Goal: Task Accomplishment & Management: Complete application form

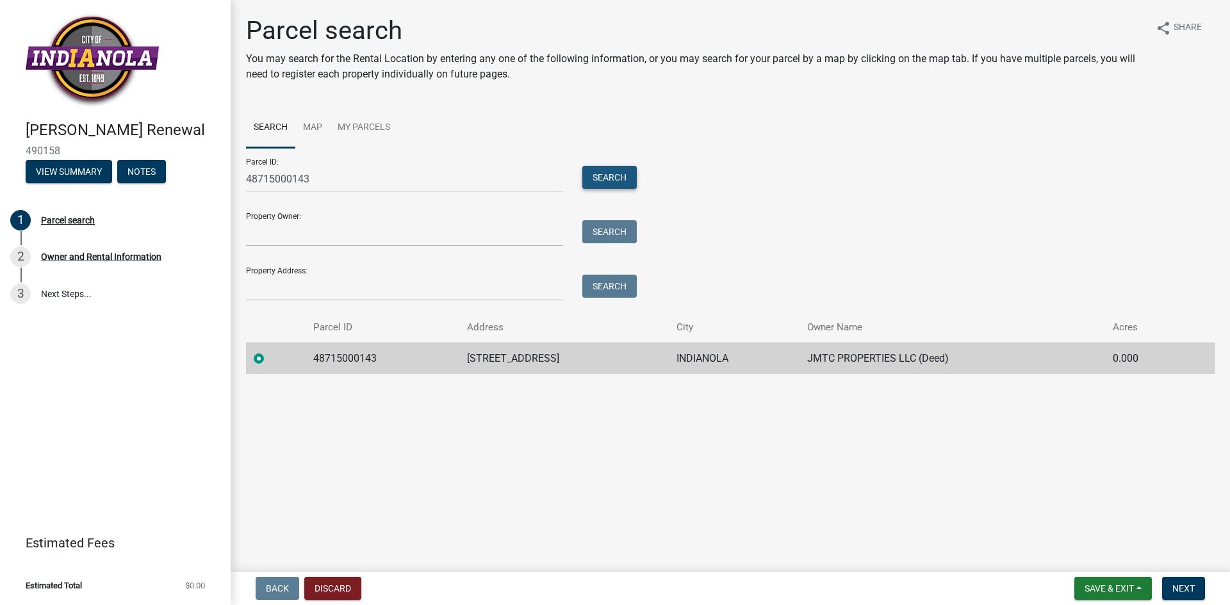
click at [599, 184] on button "Search" at bounding box center [609, 177] width 54 height 23
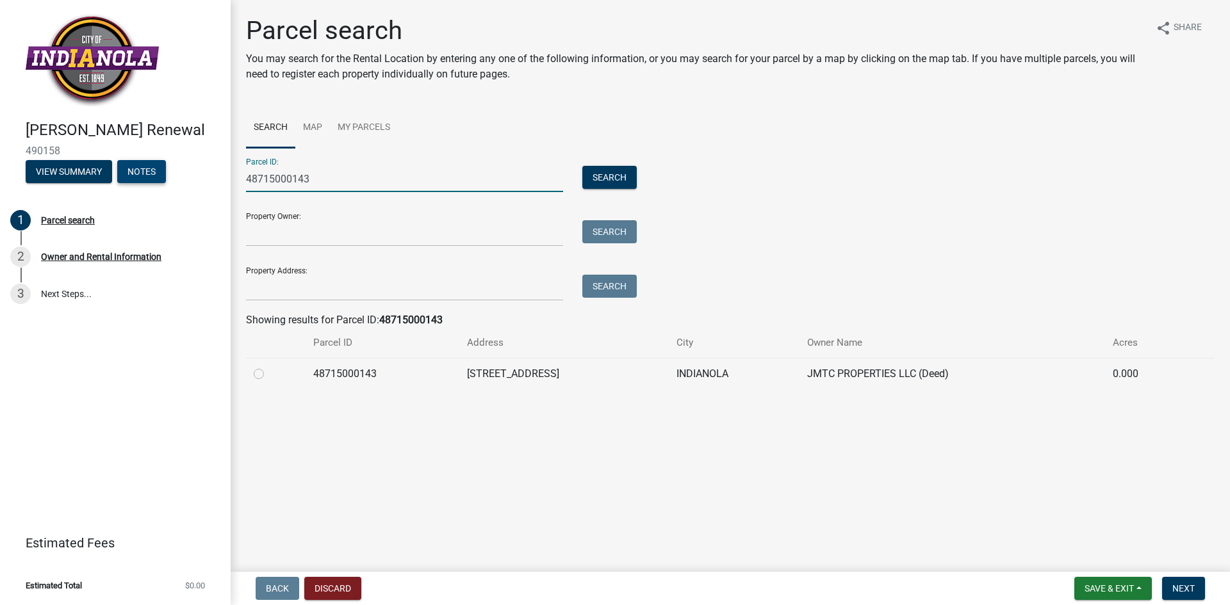
drag, startPoint x: 384, startPoint y: 186, endPoint x: 119, endPoint y: 161, distance: 265.7
click at [119, 161] on div "Rental Registration Renewal 490158 View Summary Notes 1 Parcel search 2 Owner a…" at bounding box center [615, 302] width 1230 height 605
click at [360, 124] on link "My Parcels" at bounding box center [364, 128] width 68 height 41
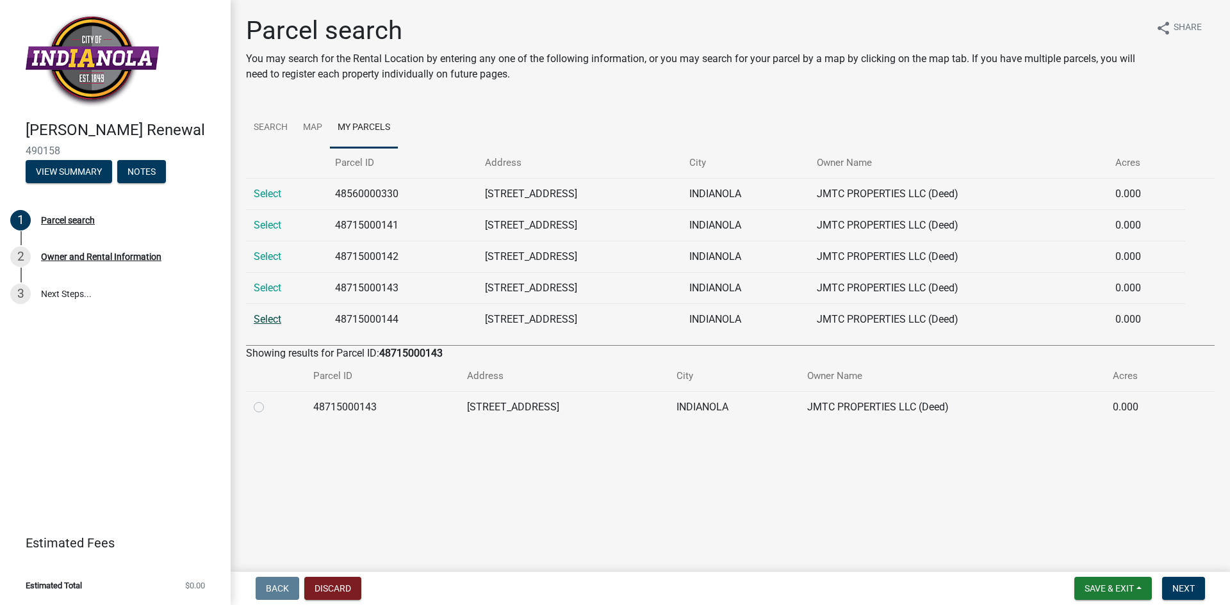
click at [268, 320] on link "Select" at bounding box center [268, 319] width 28 height 12
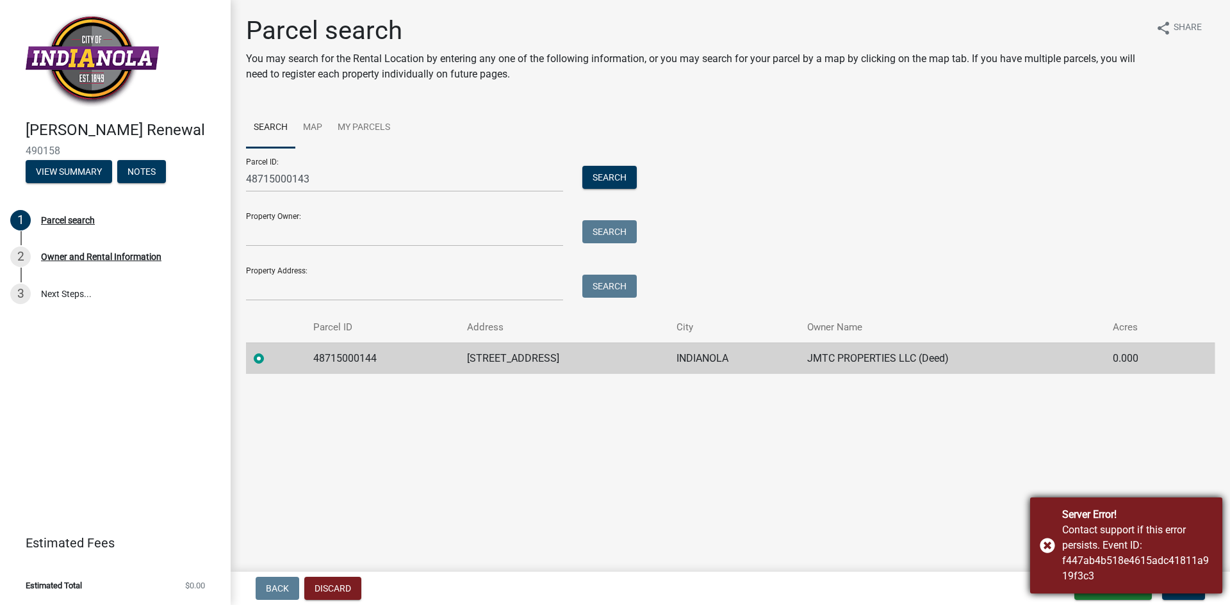
click at [1044, 545] on div "Server Error! Contact support if this error persists. Event ID: f447ab4b518e461…" at bounding box center [1126, 546] width 192 height 96
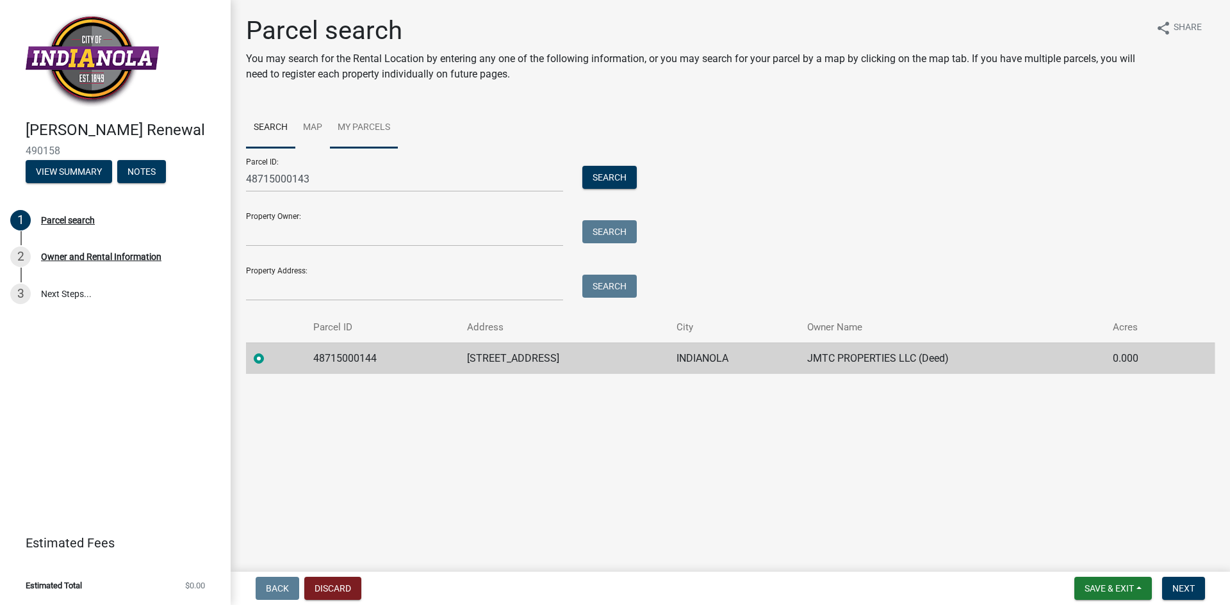
click at [374, 129] on link "My Parcels" at bounding box center [364, 128] width 68 height 41
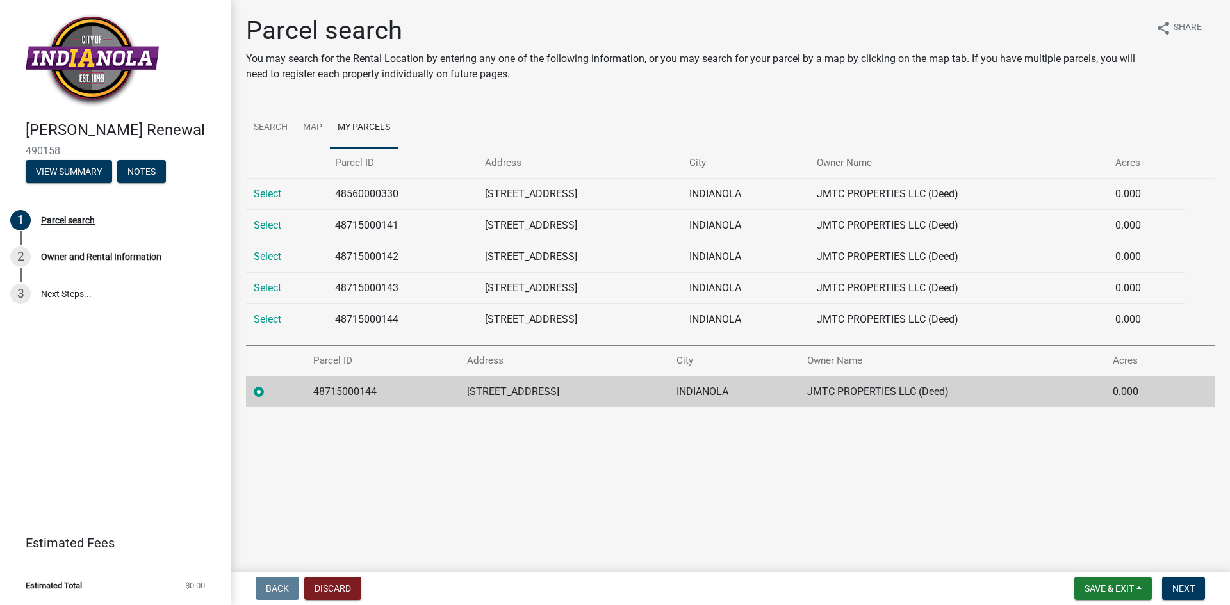
click at [316, 395] on td "48715000144" at bounding box center [381, 391] width 153 height 31
click at [1182, 588] on span "Next" at bounding box center [1183, 588] width 22 height 10
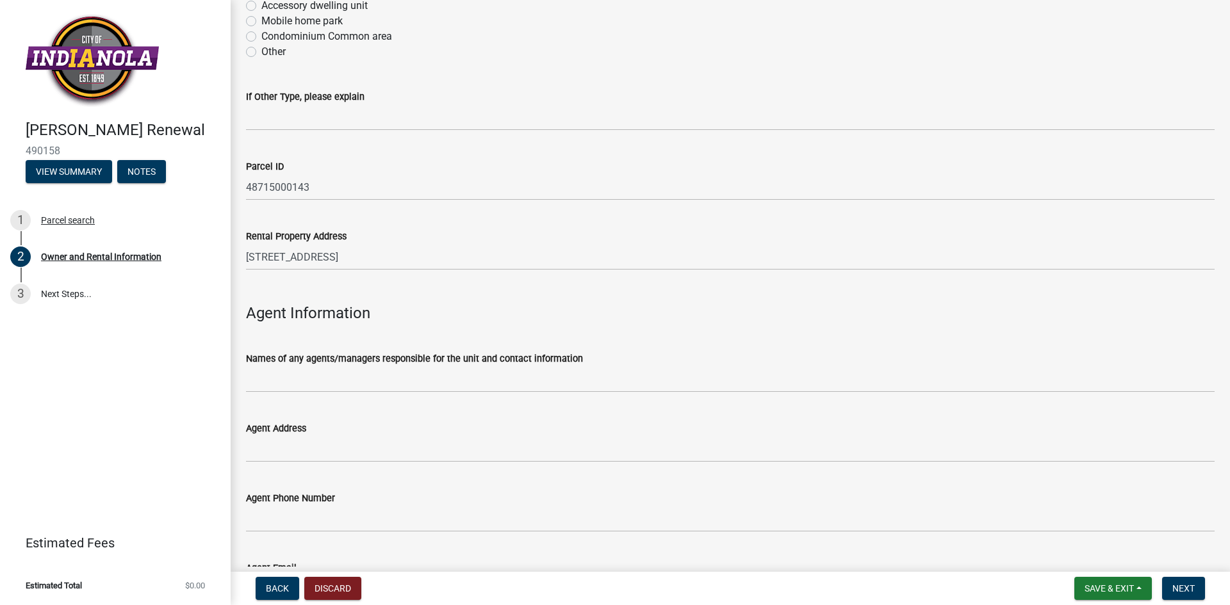
scroll to position [1265, 0]
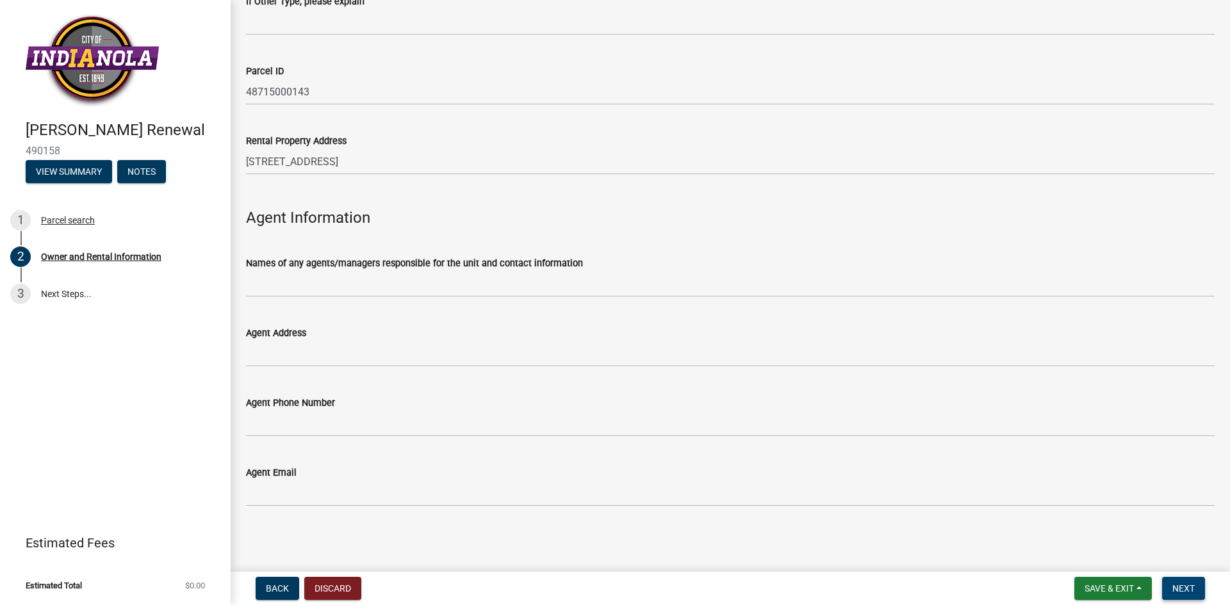
click at [1191, 590] on span "Next" at bounding box center [1183, 588] width 22 height 10
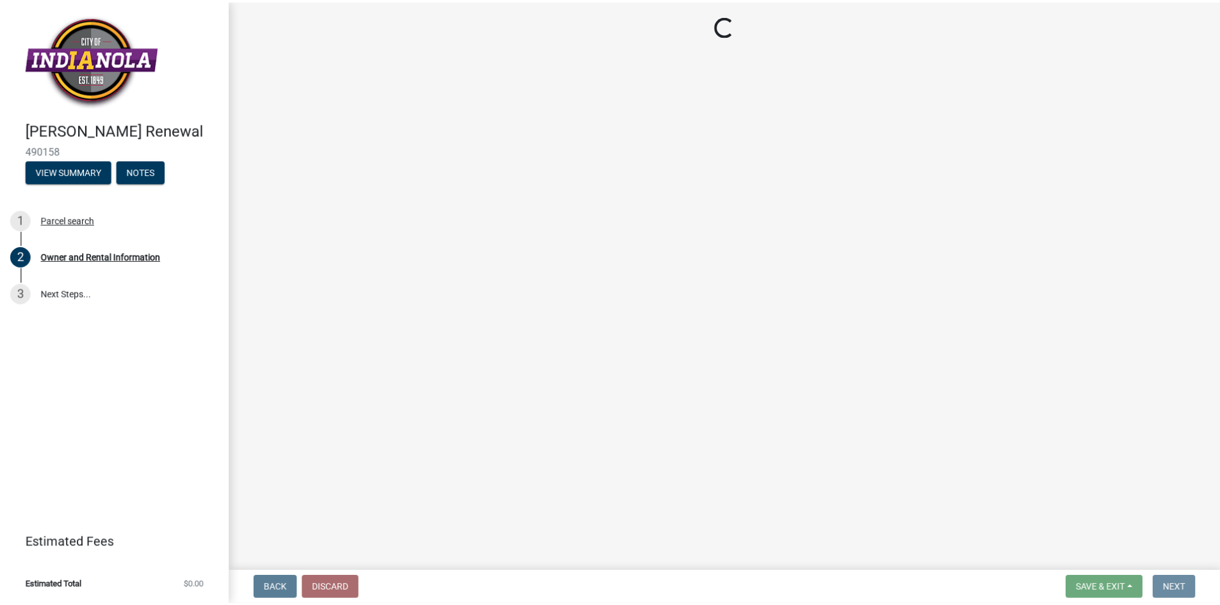
scroll to position [0, 0]
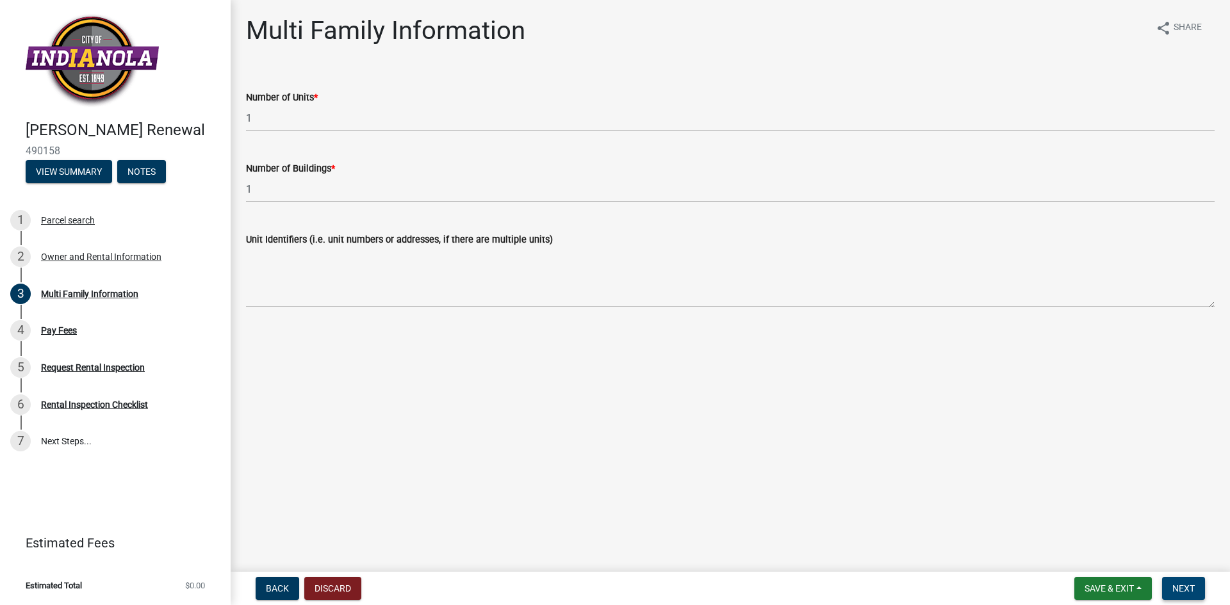
click at [1191, 590] on span "Next" at bounding box center [1183, 588] width 22 height 10
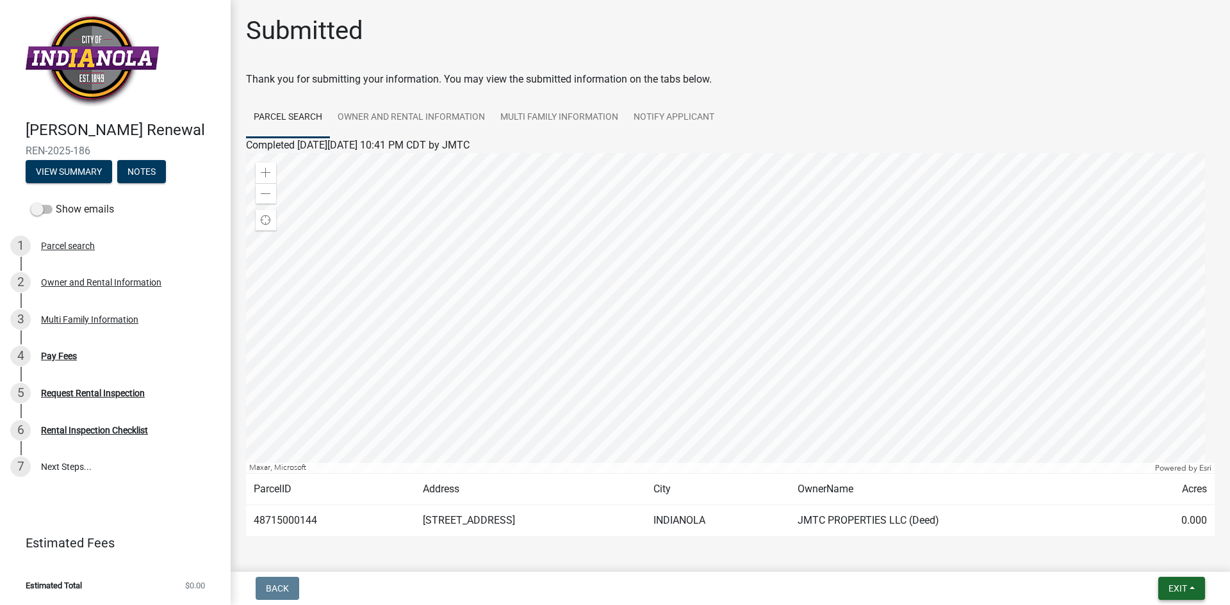
click at [1182, 585] on span "Exit" at bounding box center [1177, 588] width 19 height 10
click at [1169, 553] on button "Save & Exit" at bounding box center [1153, 555] width 102 height 31
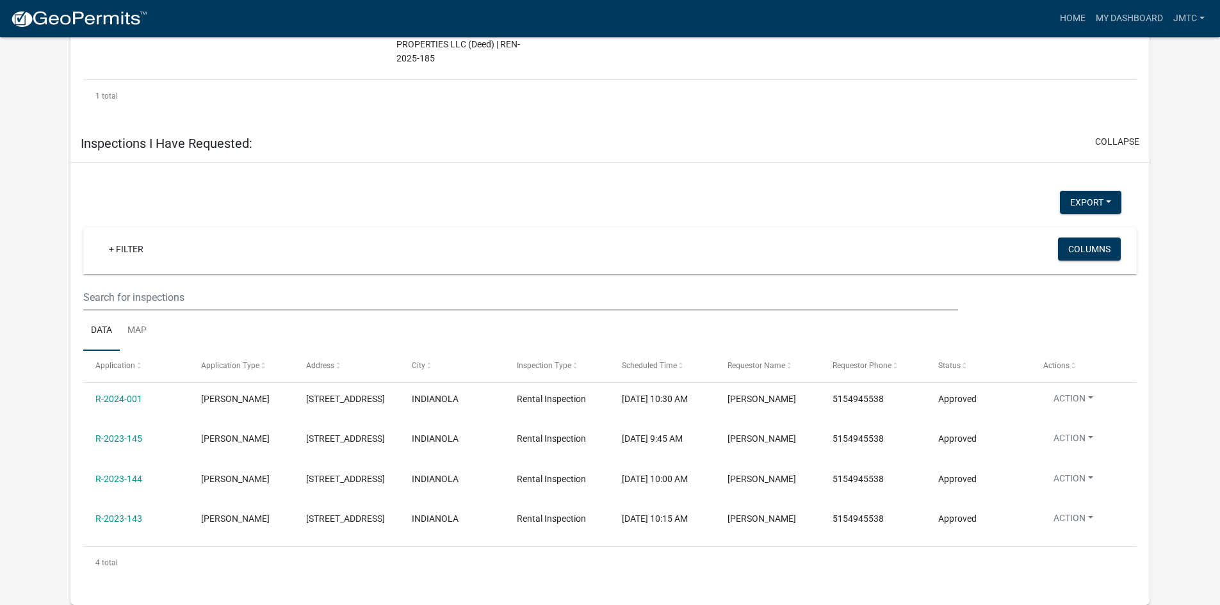
scroll to position [1178, 0]
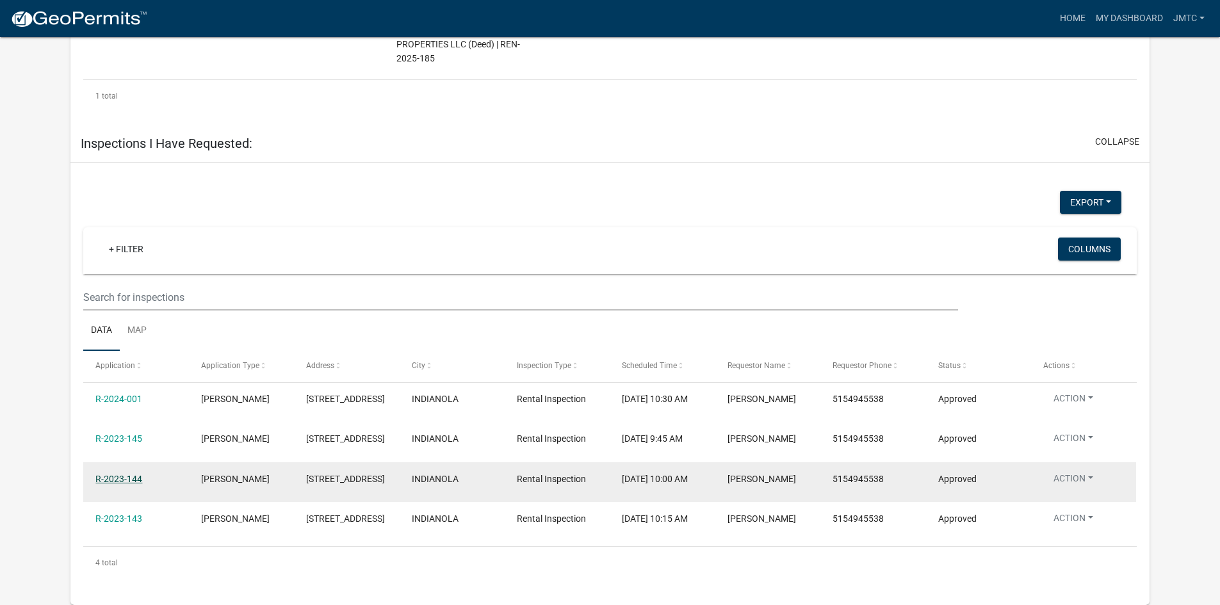
click at [115, 474] on link "R-2023-144" at bounding box center [118, 479] width 47 height 10
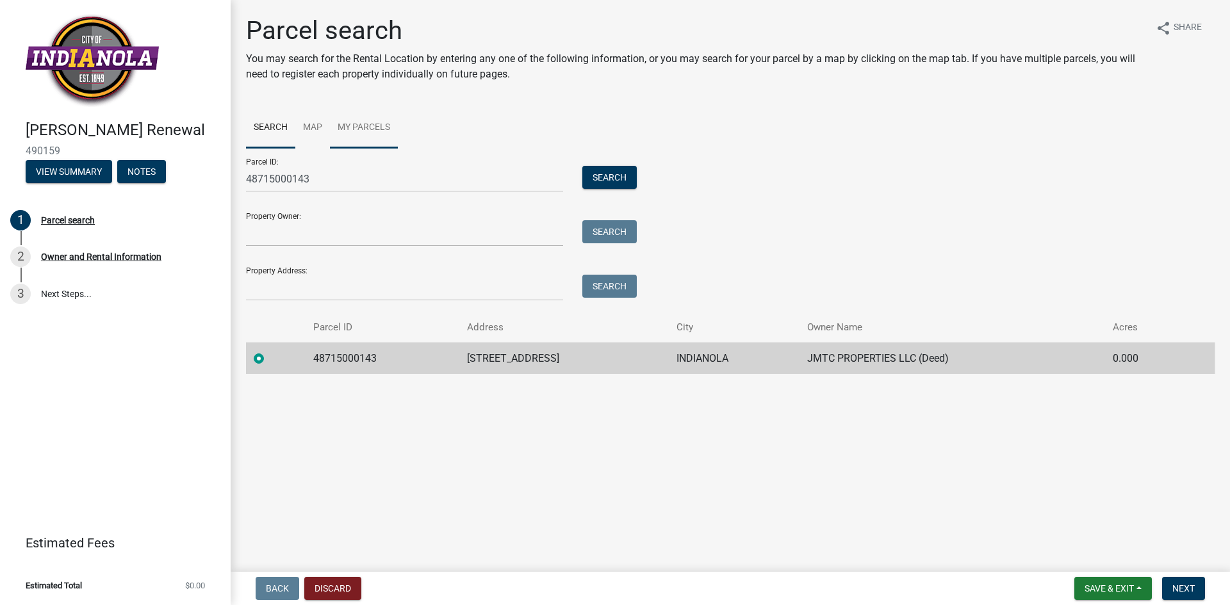
click at [346, 120] on link "My Parcels" at bounding box center [364, 128] width 68 height 41
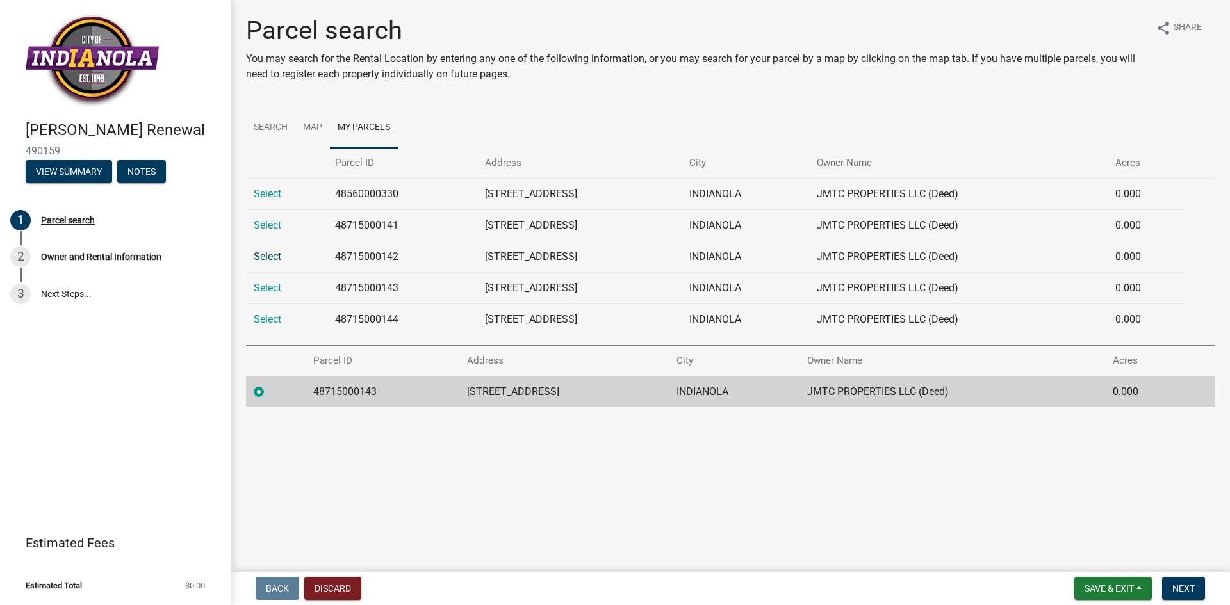
click at [270, 251] on link "Select" at bounding box center [268, 256] width 28 height 12
radio input "false"
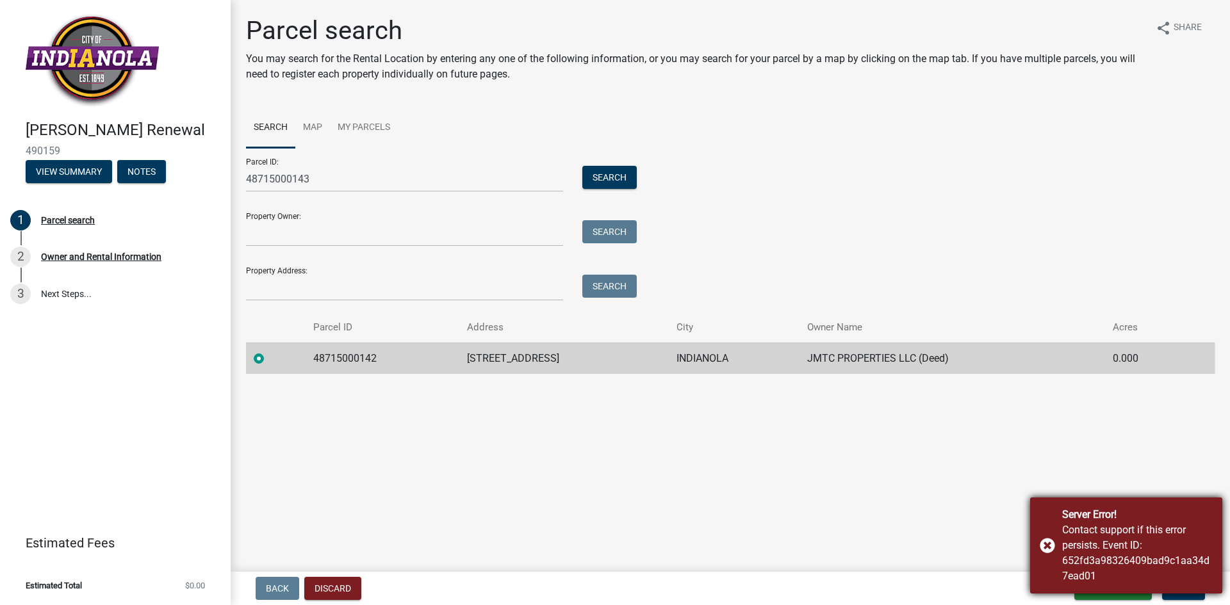
click at [1043, 544] on div "Server Error! Contact support if this error persists. Event ID: 652fd3a98326409…" at bounding box center [1126, 546] width 192 height 96
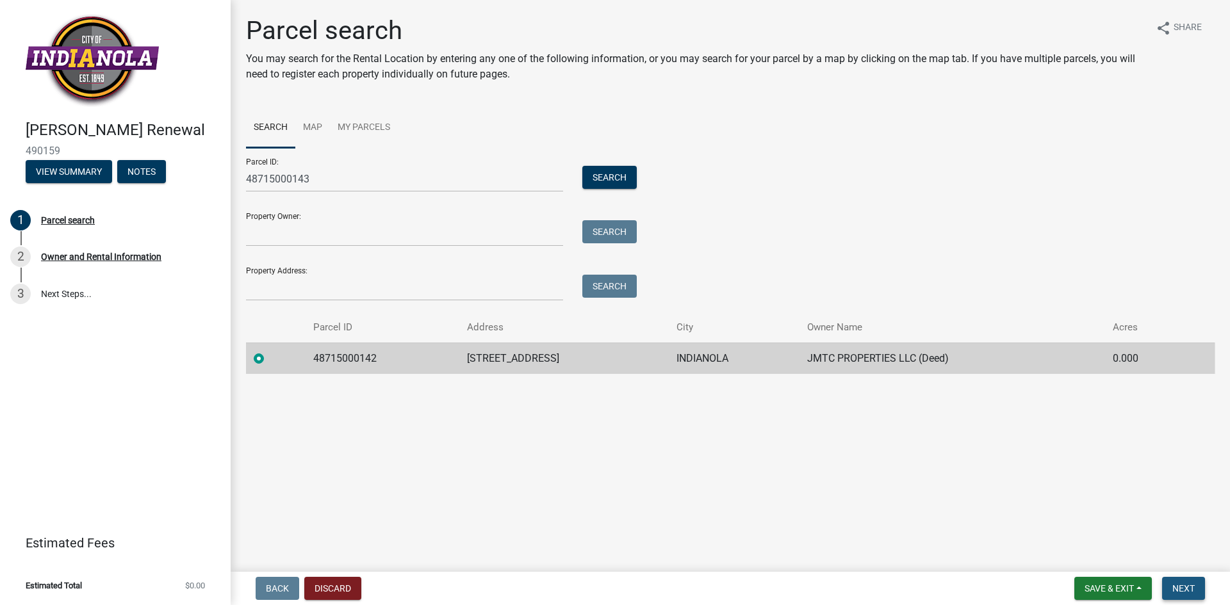
click at [1183, 587] on span "Next" at bounding box center [1183, 588] width 22 height 10
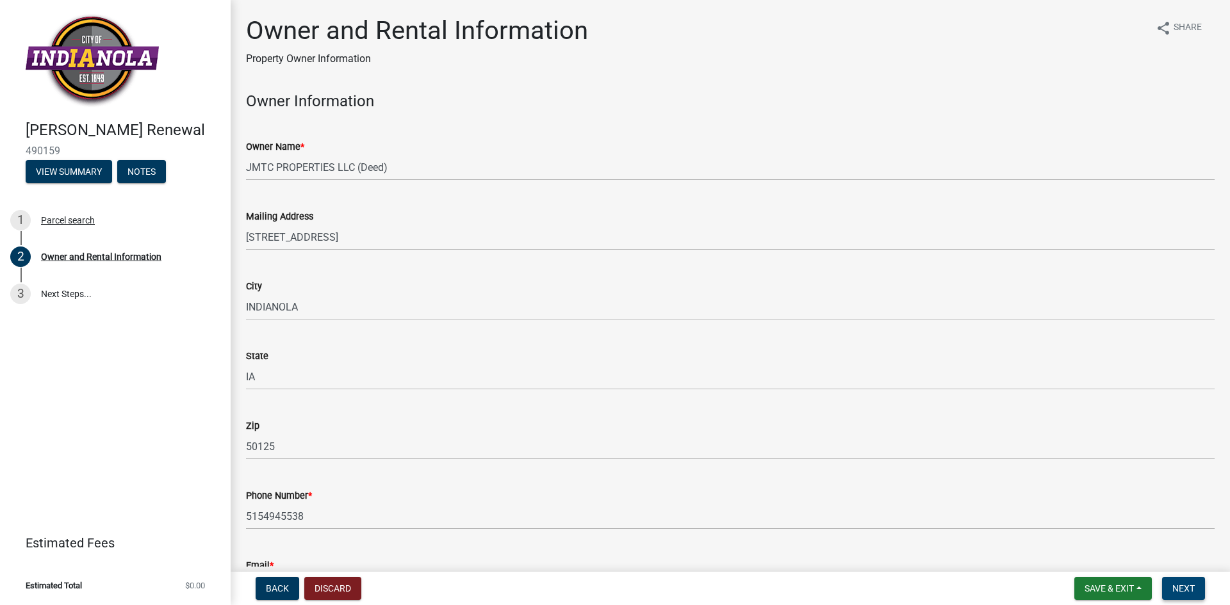
click at [1184, 592] on span "Next" at bounding box center [1183, 588] width 22 height 10
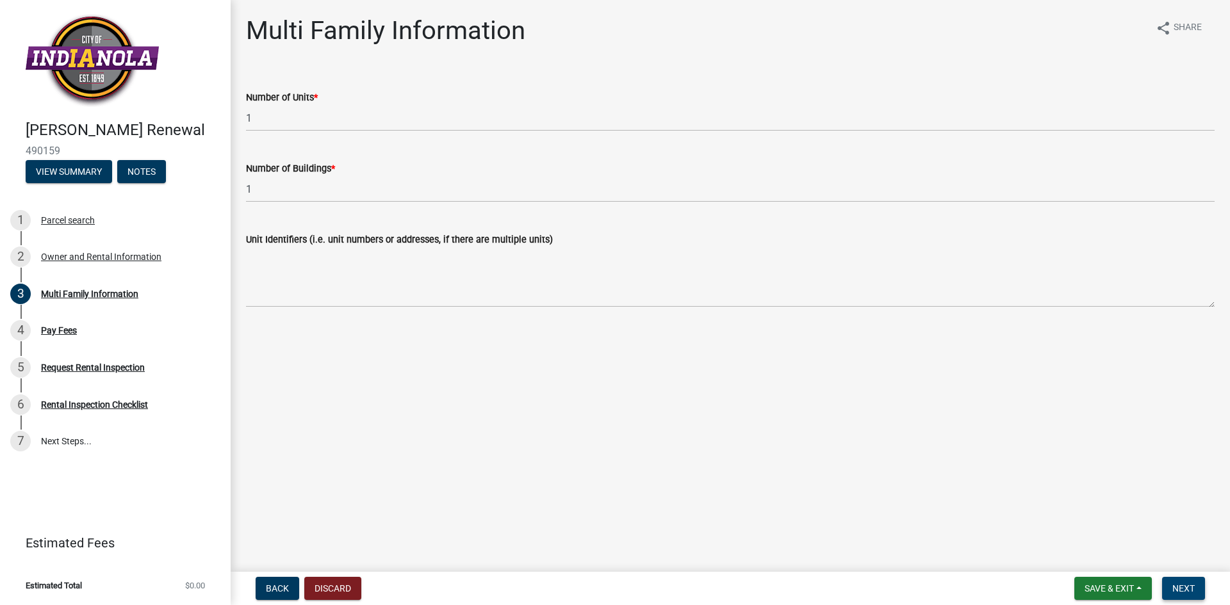
click at [1184, 592] on span "Next" at bounding box center [1183, 588] width 22 height 10
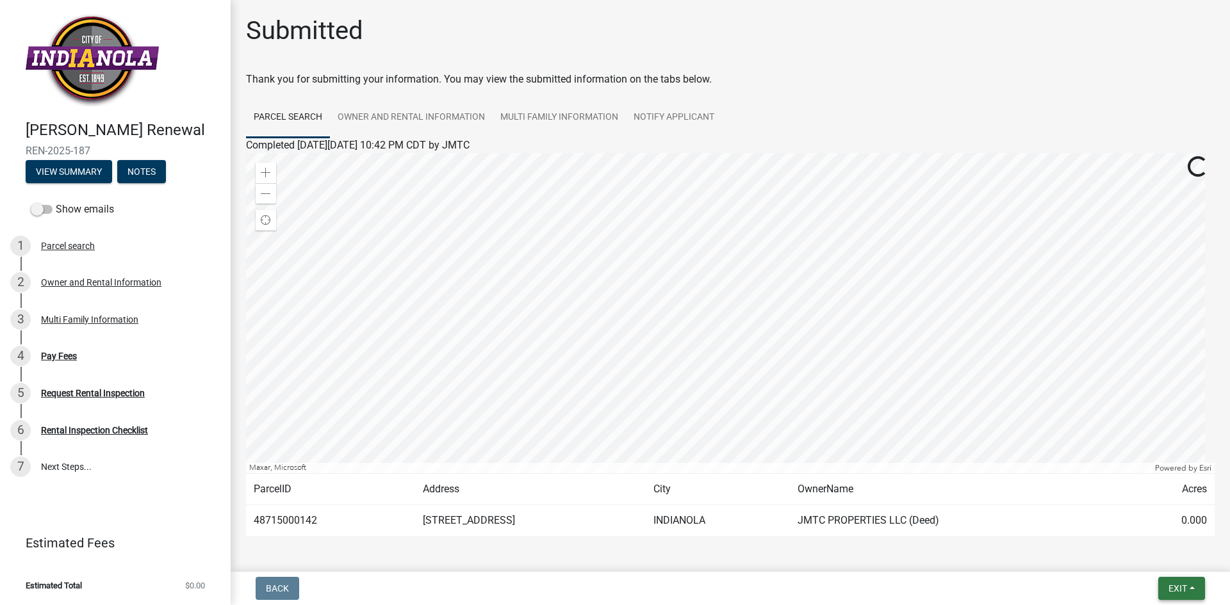
click at [1184, 592] on span "Exit" at bounding box center [1177, 588] width 19 height 10
click at [1170, 562] on button "Save & Exit" at bounding box center [1153, 555] width 102 height 31
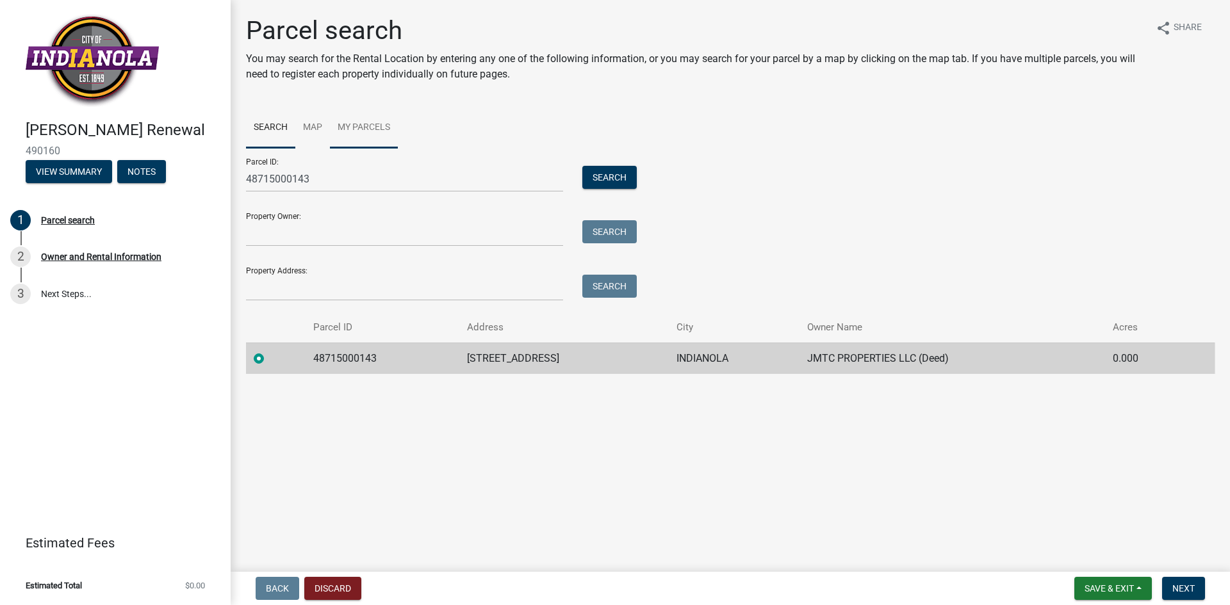
click at [368, 117] on link "My Parcels" at bounding box center [364, 128] width 68 height 41
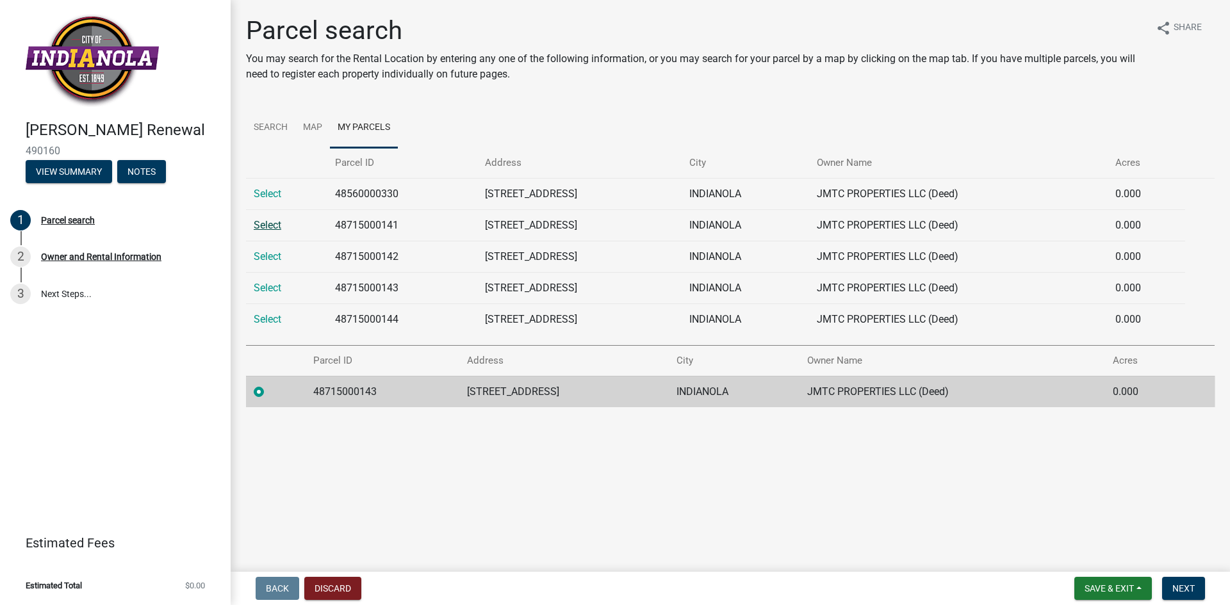
click at [258, 226] on link "Select" at bounding box center [268, 225] width 28 height 12
radio input "false"
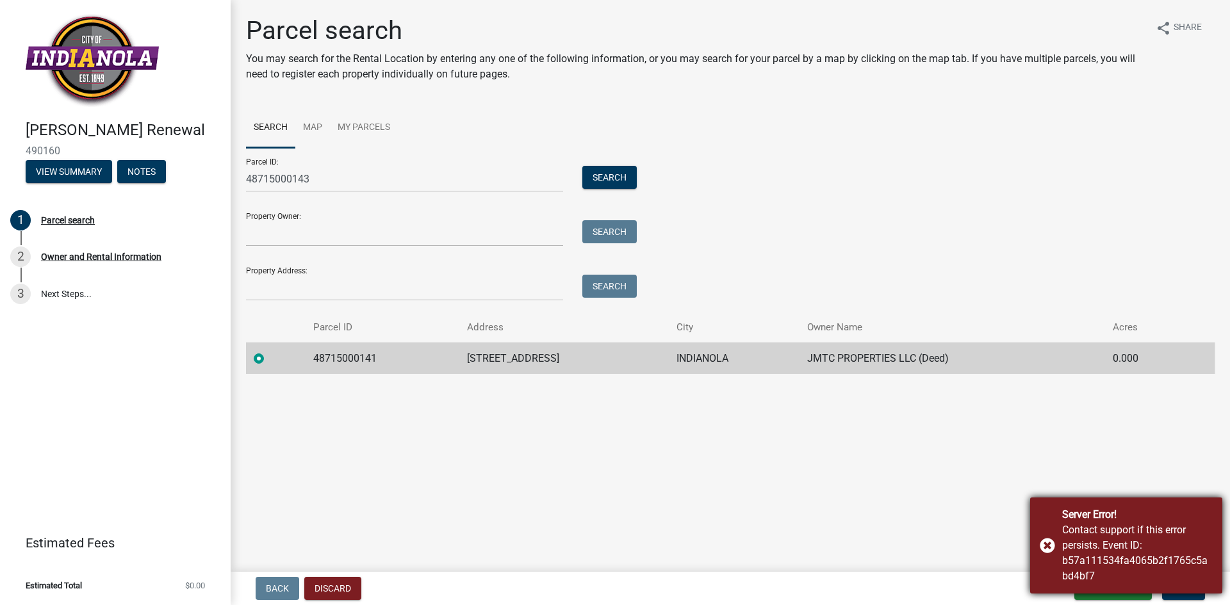
click at [1048, 543] on div "Server Error! Contact support if this error persists. Event ID: b57a111534fa406…" at bounding box center [1126, 546] width 192 height 96
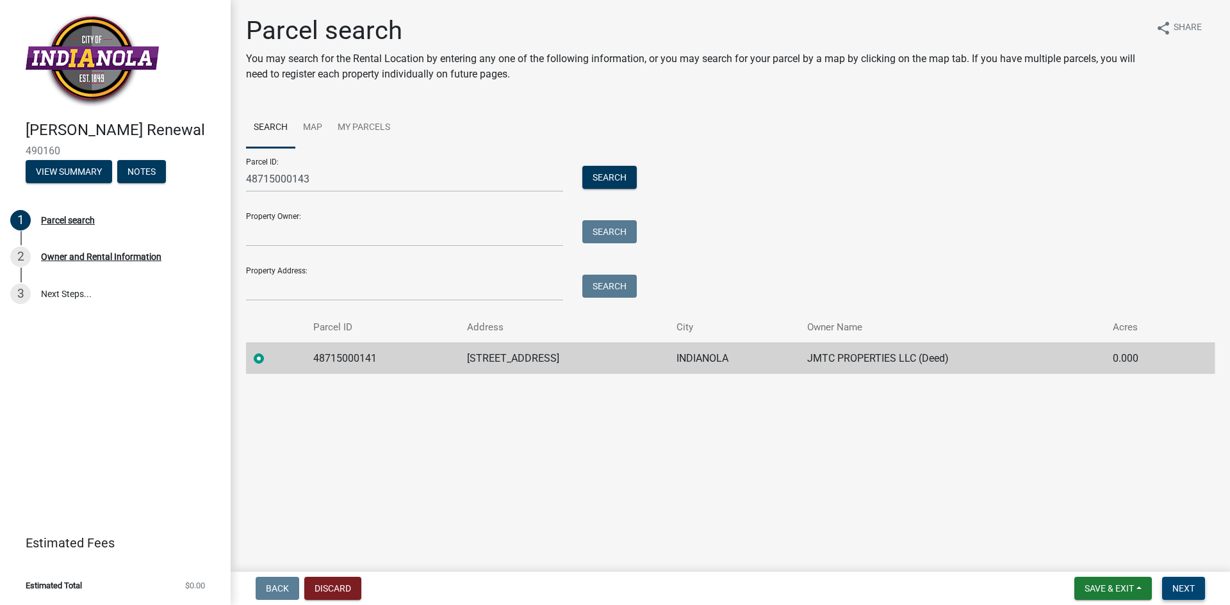
click at [1180, 581] on button "Next" at bounding box center [1183, 588] width 43 height 23
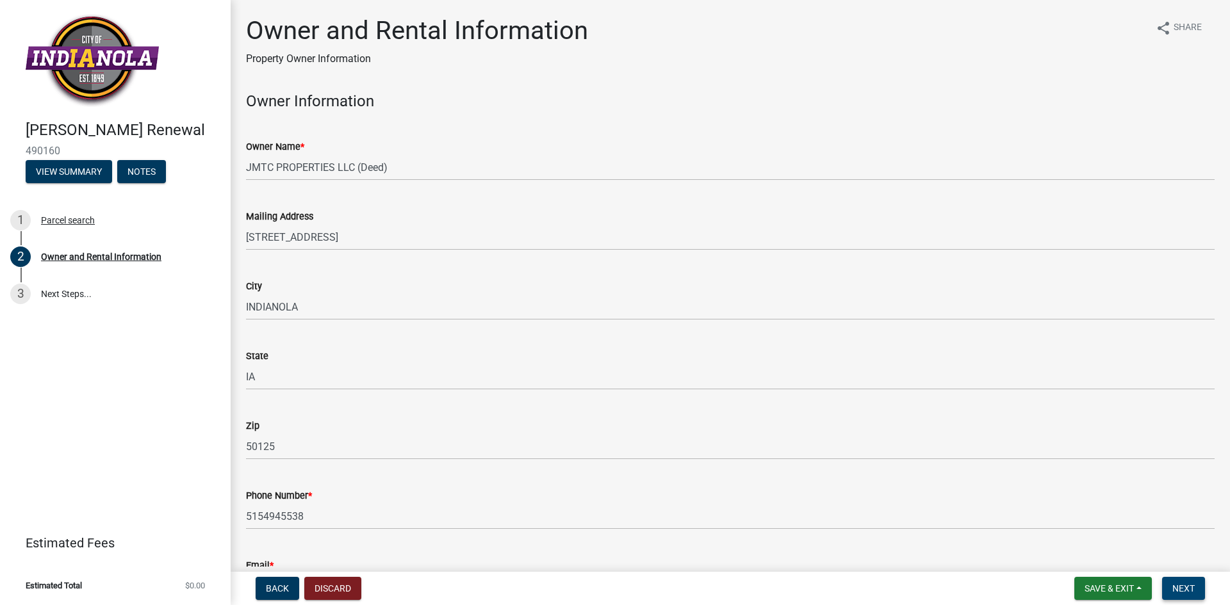
click at [1196, 594] on button "Next" at bounding box center [1183, 588] width 43 height 23
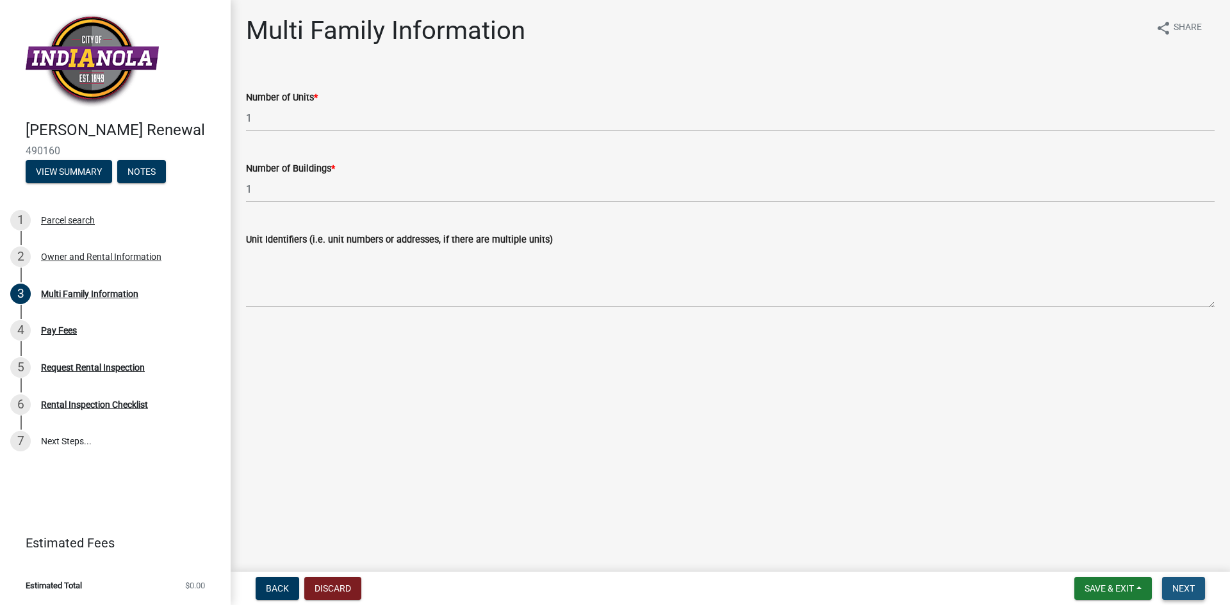
click at [1196, 594] on button "Next" at bounding box center [1183, 588] width 43 height 23
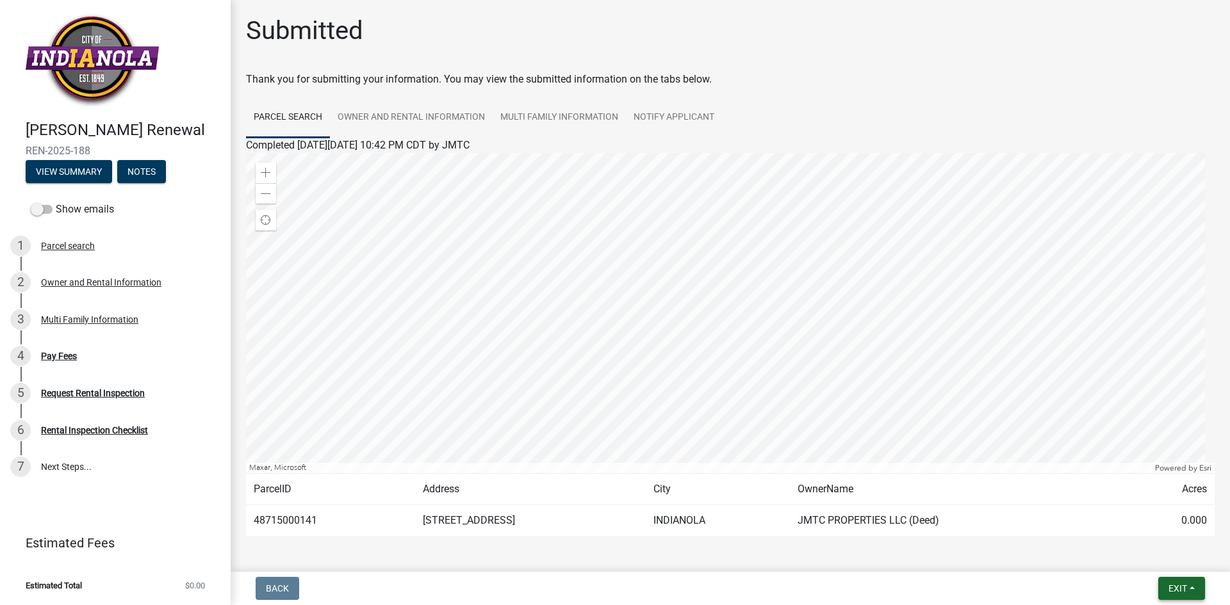
click at [1175, 594] on button "Exit" at bounding box center [1181, 588] width 47 height 23
click at [1155, 552] on button "Save & Exit" at bounding box center [1153, 555] width 102 height 31
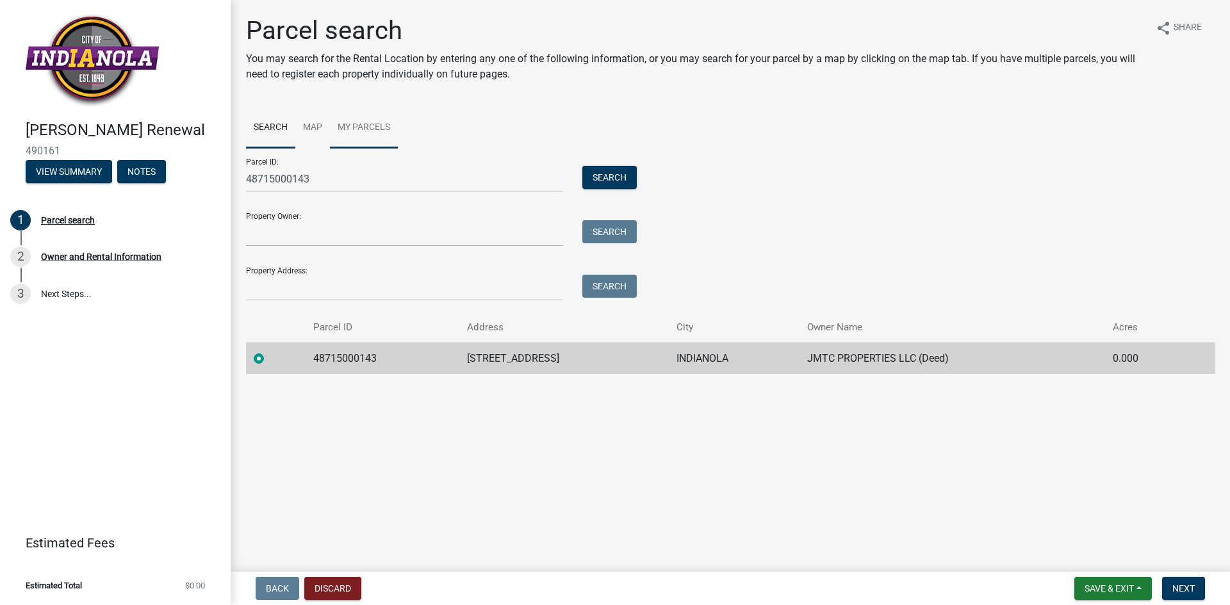
click at [359, 131] on link "My Parcels" at bounding box center [364, 128] width 68 height 41
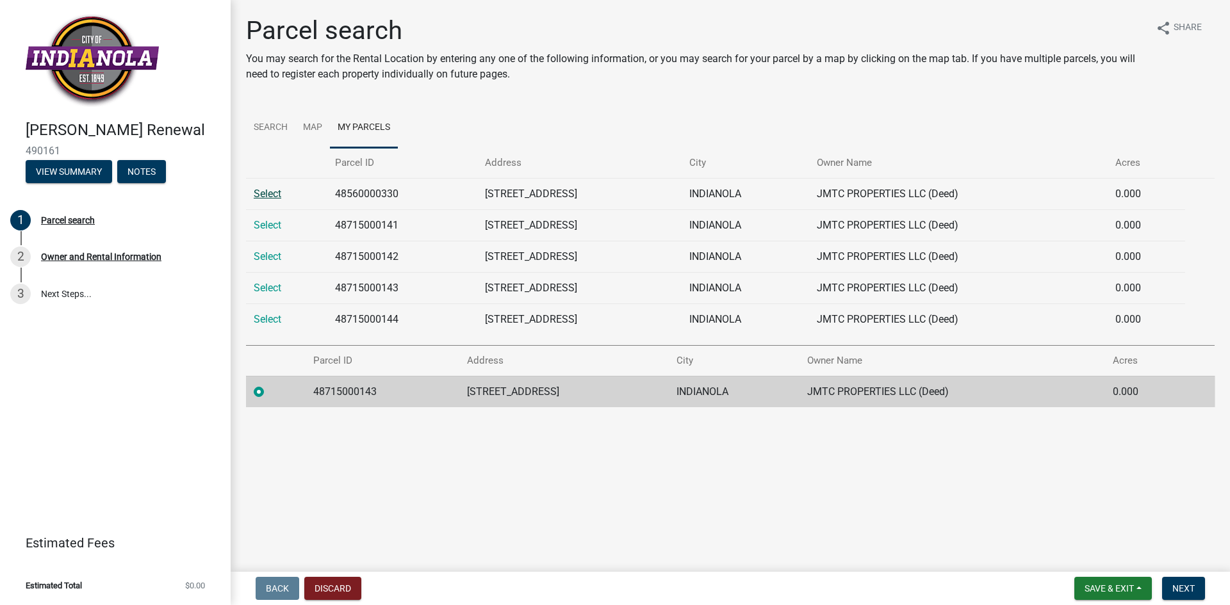
click at [263, 195] on link "Select" at bounding box center [268, 194] width 28 height 12
radio input "false"
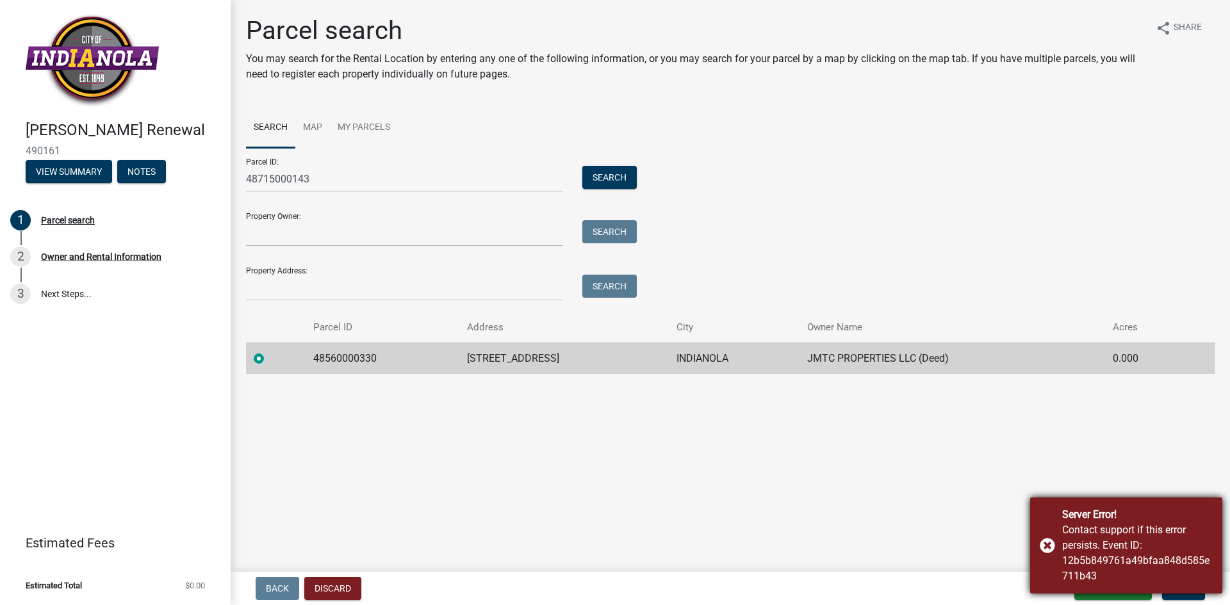
click at [1050, 544] on div "Server Error! Contact support if this error persists. Event ID: 12b5b849761a49b…" at bounding box center [1126, 546] width 192 height 96
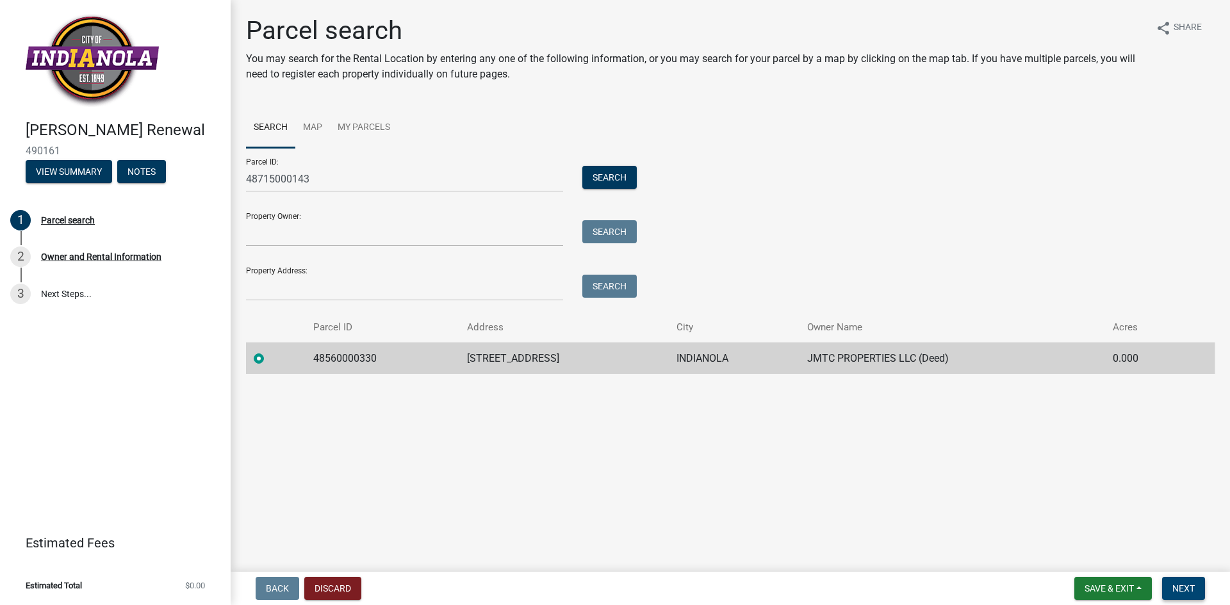
click at [1184, 589] on span "Next" at bounding box center [1183, 588] width 22 height 10
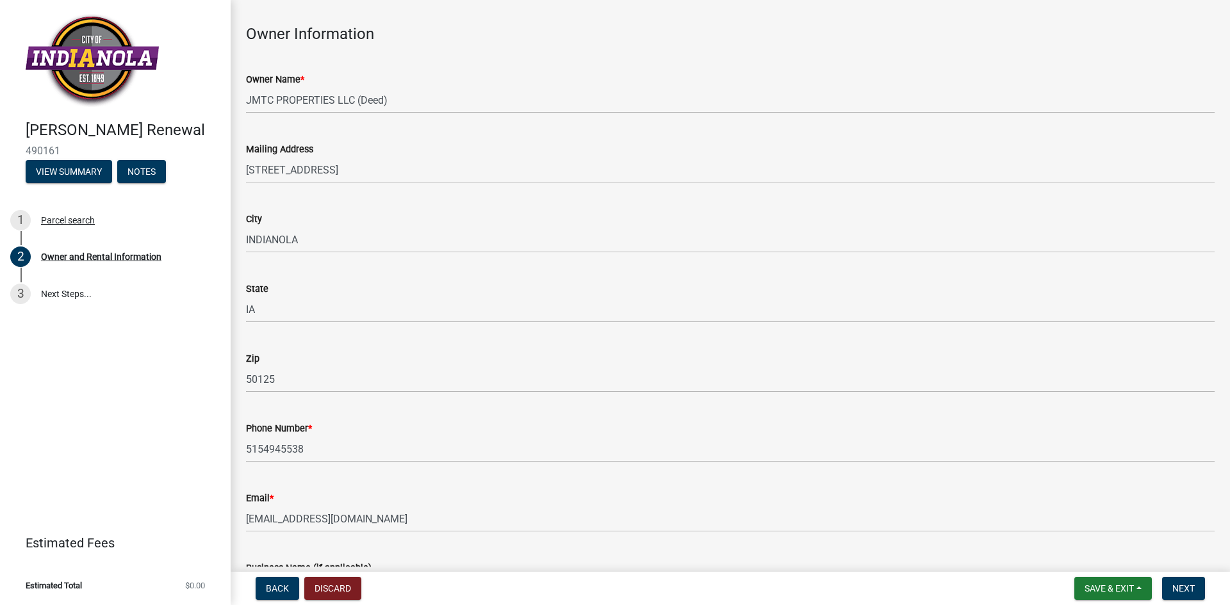
scroll to position [128, 0]
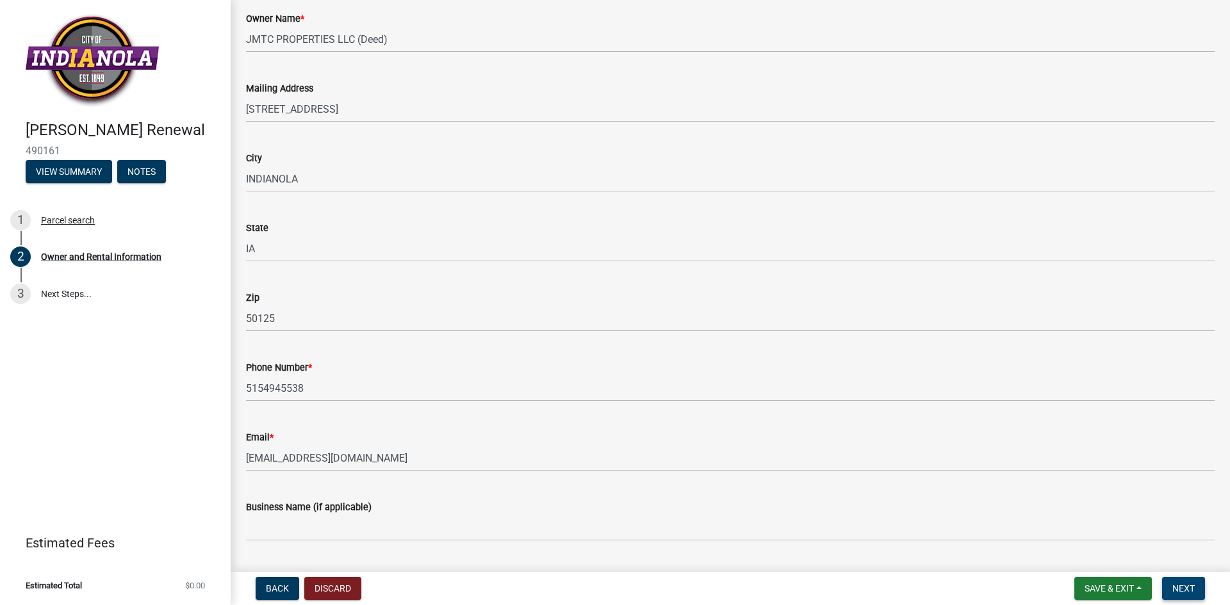
click at [1196, 591] on button "Next" at bounding box center [1183, 588] width 43 height 23
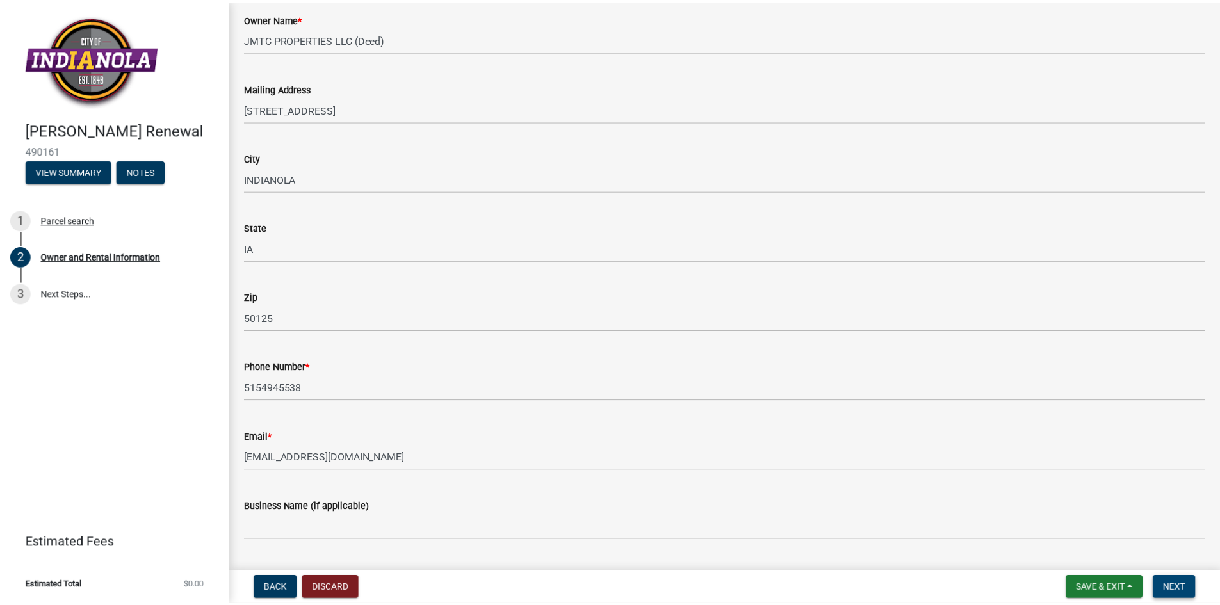
scroll to position [0, 0]
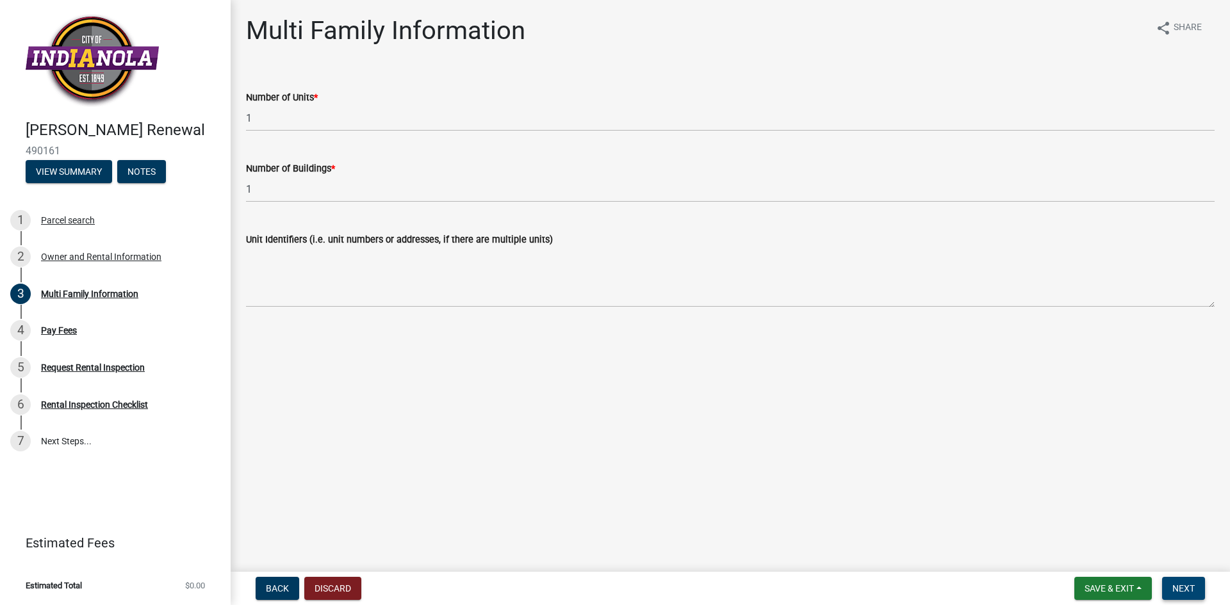
click at [1189, 585] on span "Next" at bounding box center [1183, 588] width 22 height 10
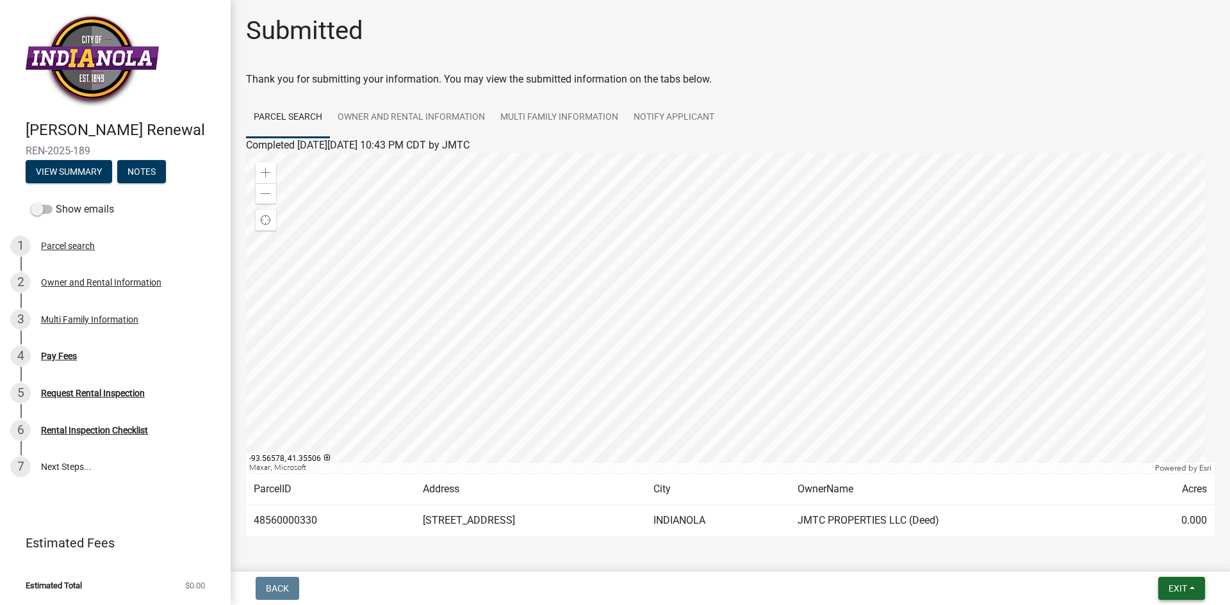
click at [1180, 589] on span "Exit" at bounding box center [1177, 588] width 19 height 10
click at [1171, 551] on button "Save & Exit" at bounding box center [1153, 555] width 102 height 31
